Goal: Find specific page/section: Find specific page/section

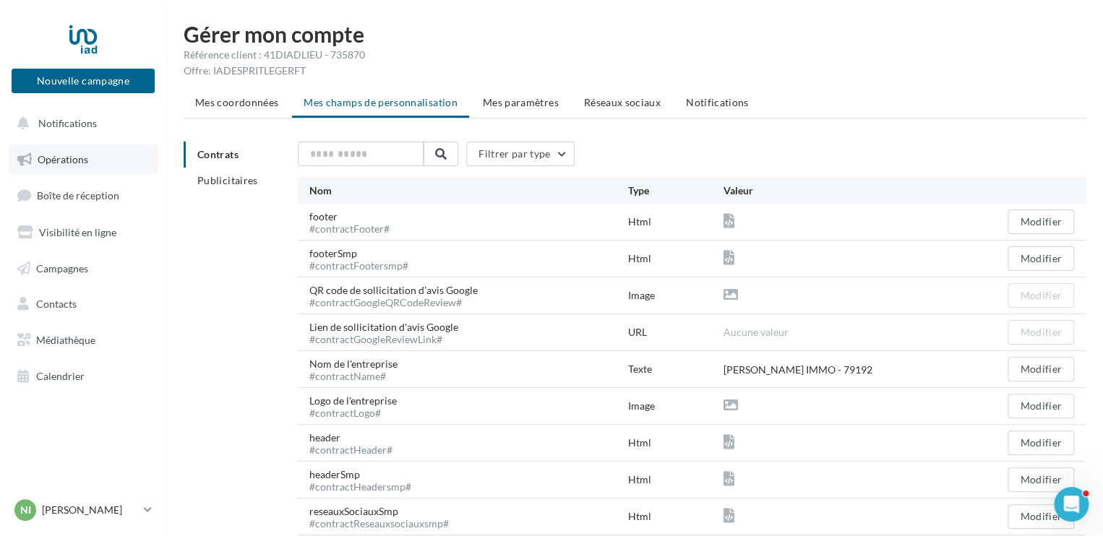
click at [80, 147] on link "Opérations" at bounding box center [83, 160] width 149 height 30
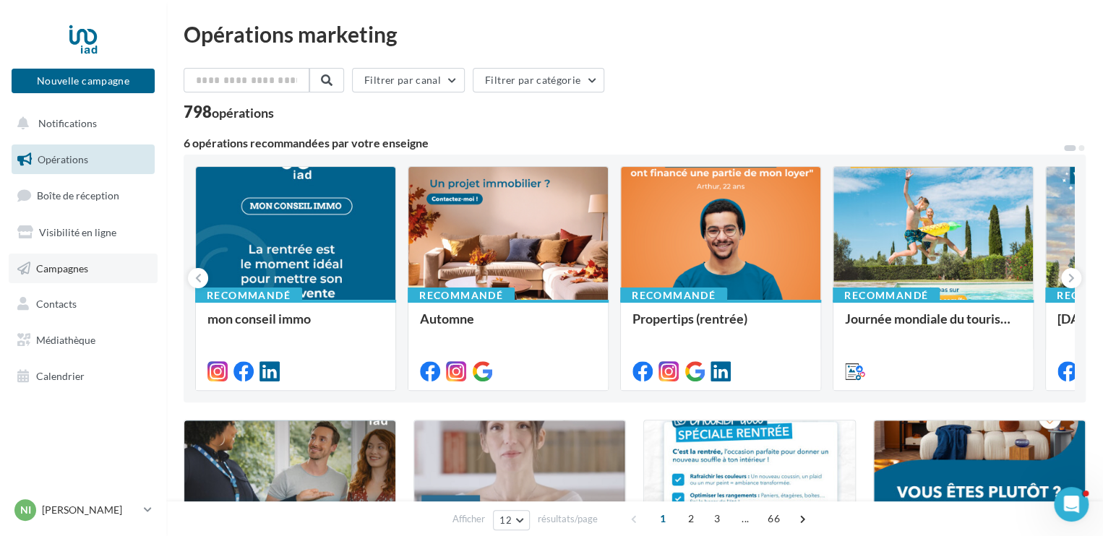
click at [66, 263] on span "Campagnes" at bounding box center [62, 268] width 52 height 12
